Goal: Find specific page/section: Find specific page/section

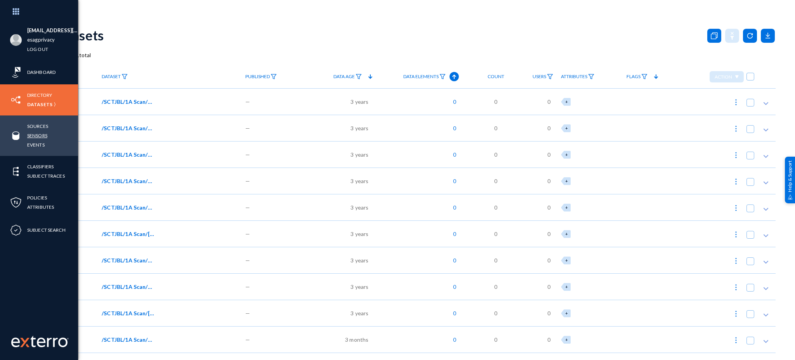
click at [35, 134] on link "Sensors" at bounding box center [37, 135] width 20 height 9
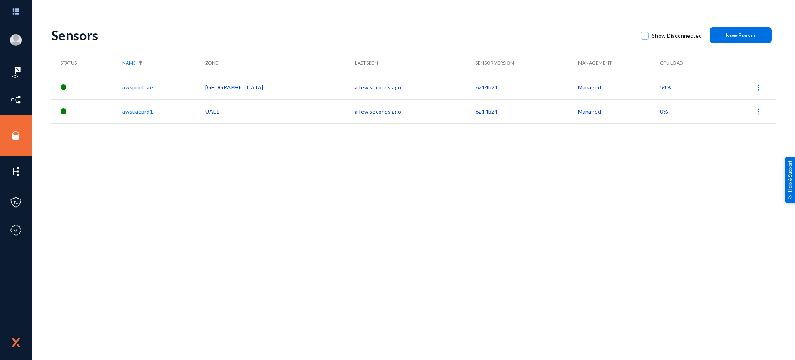
click at [660, 87] on span "54%" at bounding box center [665, 87] width 11 height 7
click at [205, 29] on div at bounding box center [397, 180] width 795 height 360
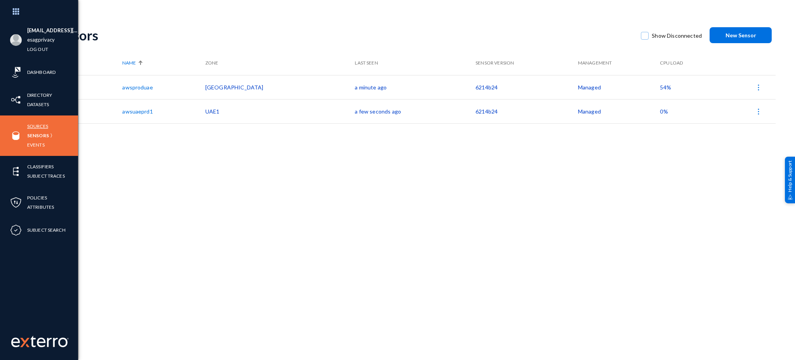
click at [31, 123] on link "Sources" at bounding box center [37, 126] width 21 height 9
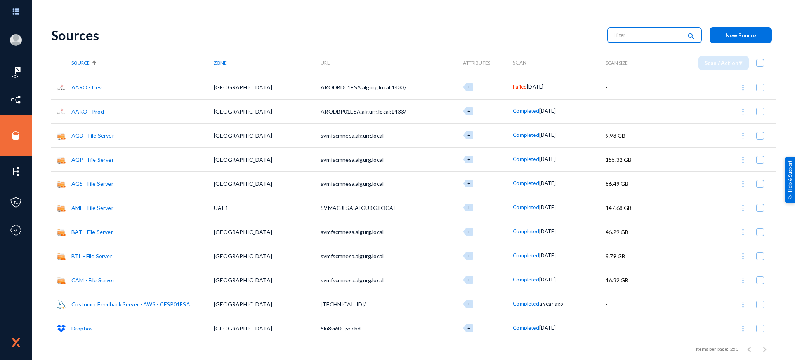
click at [620, 36] on input "text" at bounding box center [648, 35] width 68 height 12
type input "runn"
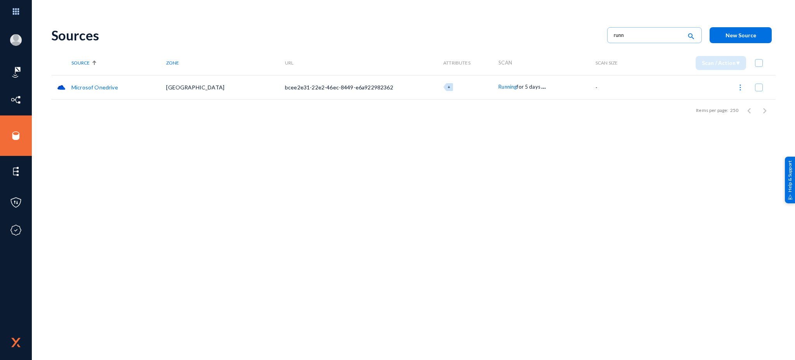
click at [108, 86] on link "Microsof Onedrive" at bounding box center [94, 87] width 47 height 7
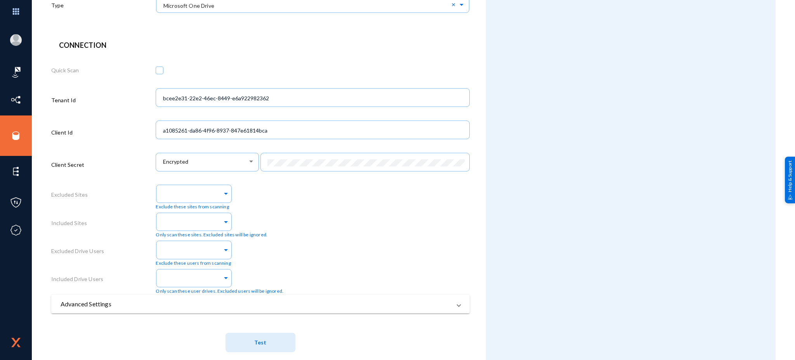
scroll to position [203, 0]
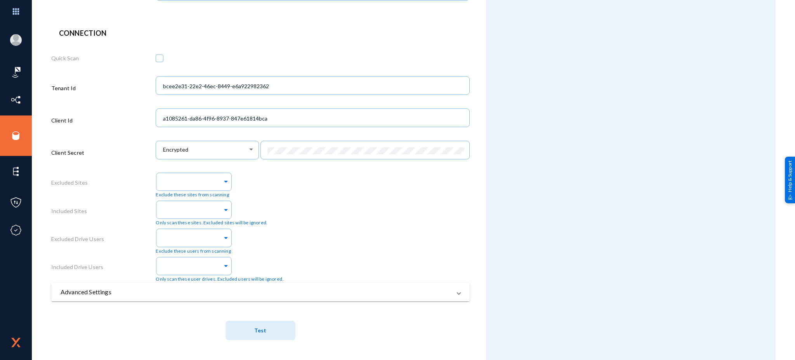
click at [94, 291] on mat-panel-title "Advanced Settings" at bounding box center [256, 291] width 391 height 9
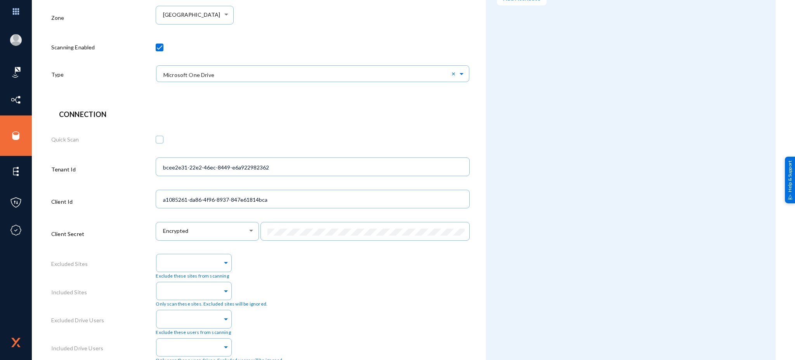
scroll to position [0, 0]
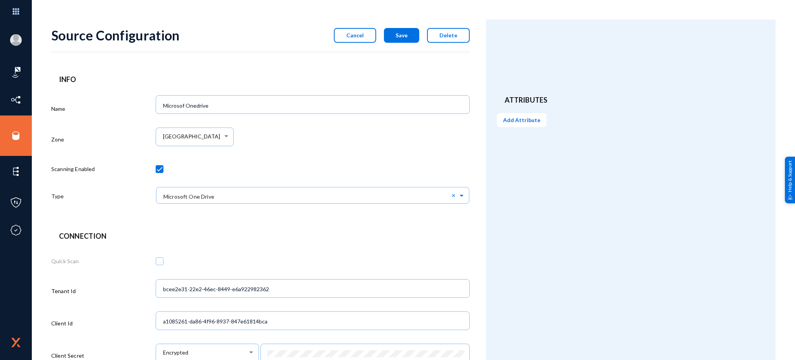
click at [351, 38] on button "Cancel" at bounding box center [355, 35] width 42 height 15
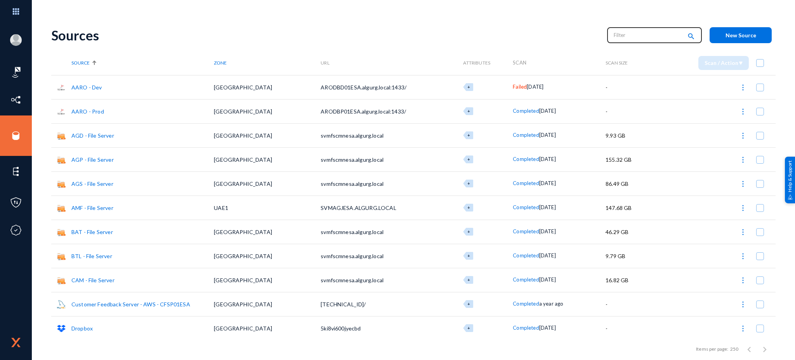
click at [640, 35] on input "text" at bounding box center [648, 35] width 68 height 12
type input "run"
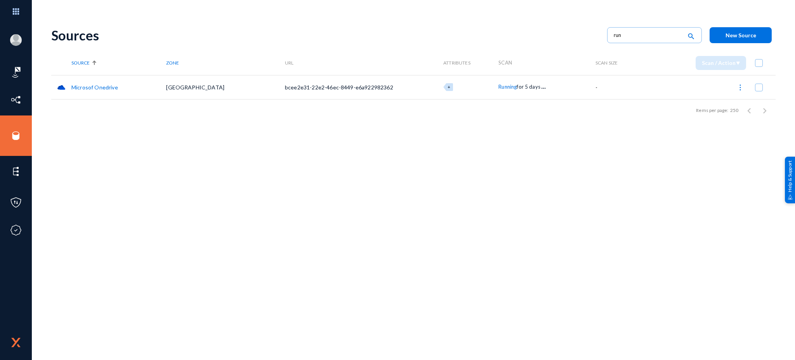
click at [500, 114] on div "Items per page: 250 1 – 1 of 1" at bounding box center [413, 110] width 724 height 22
